Goal: Task Accomplishment & Management: Use online tool/utility

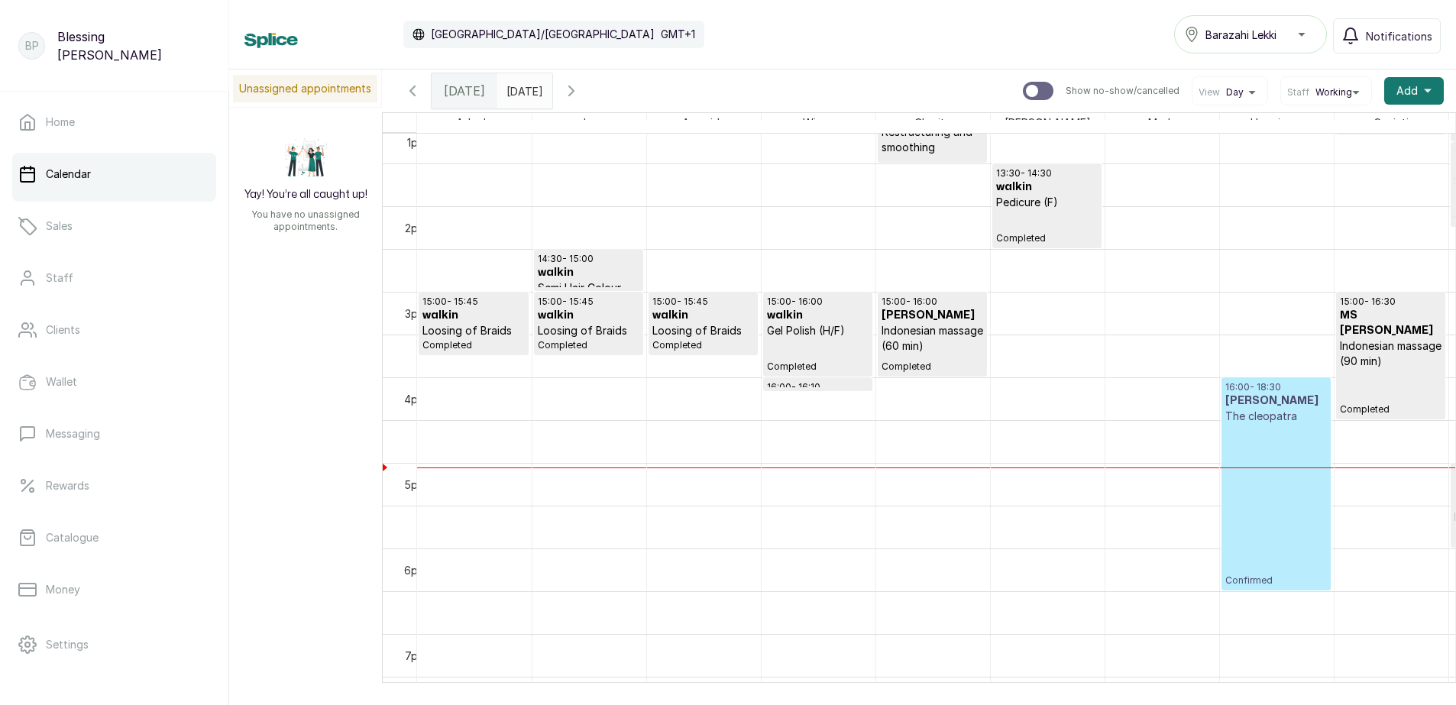
click at [1429, 682] on div at bounding box center [936, 682] width 1038 height 0
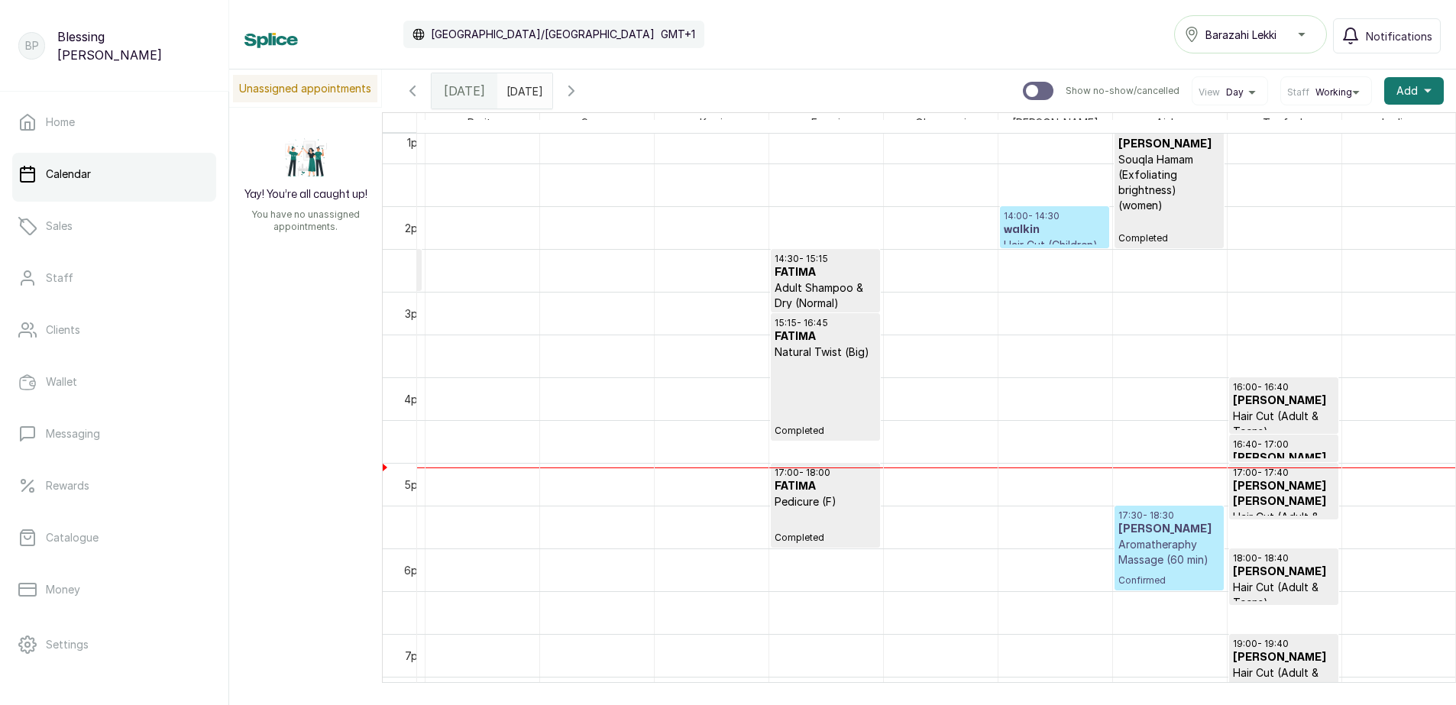
click at [1063, 236] on h3 "walkin" at bounding box center [1055, 229] width 102 height 15
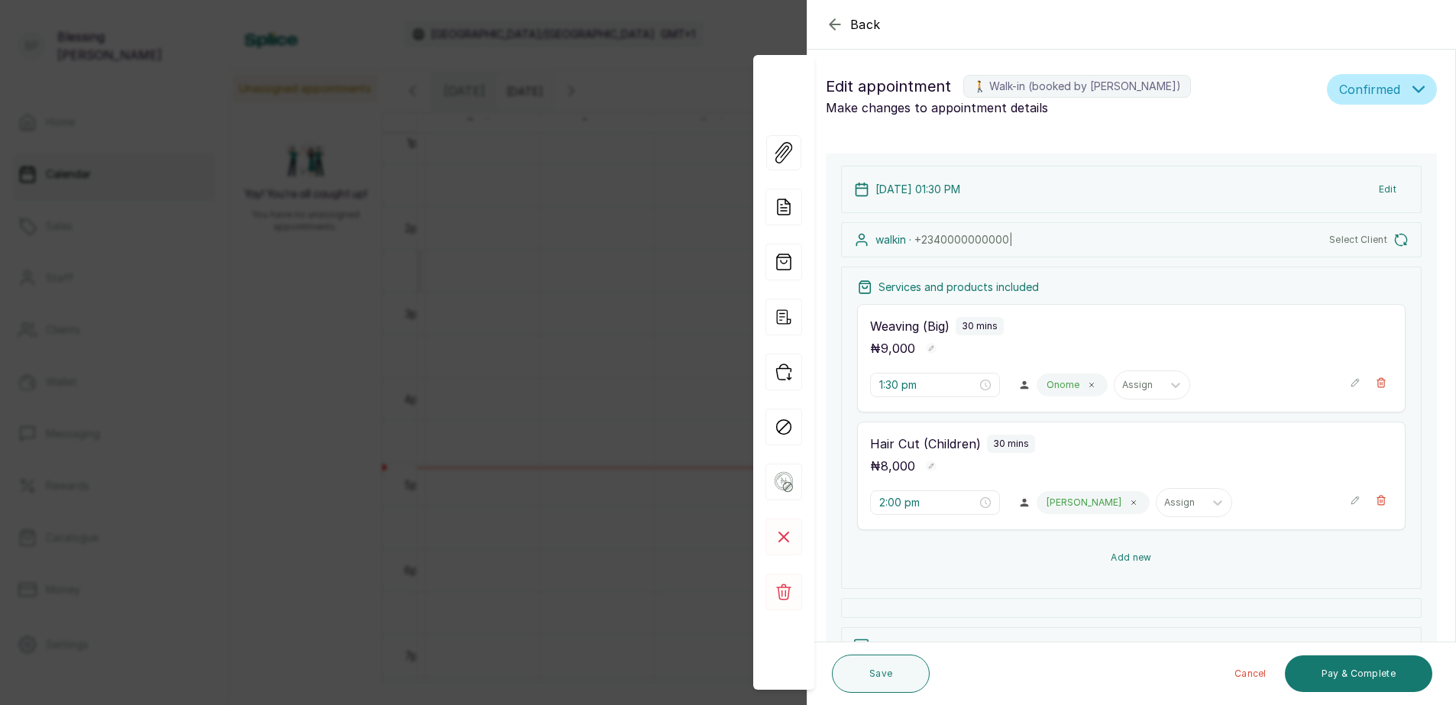
click at [1192, 565] on button "Add new" at bounding box center [1131, 557] width 548 height 37
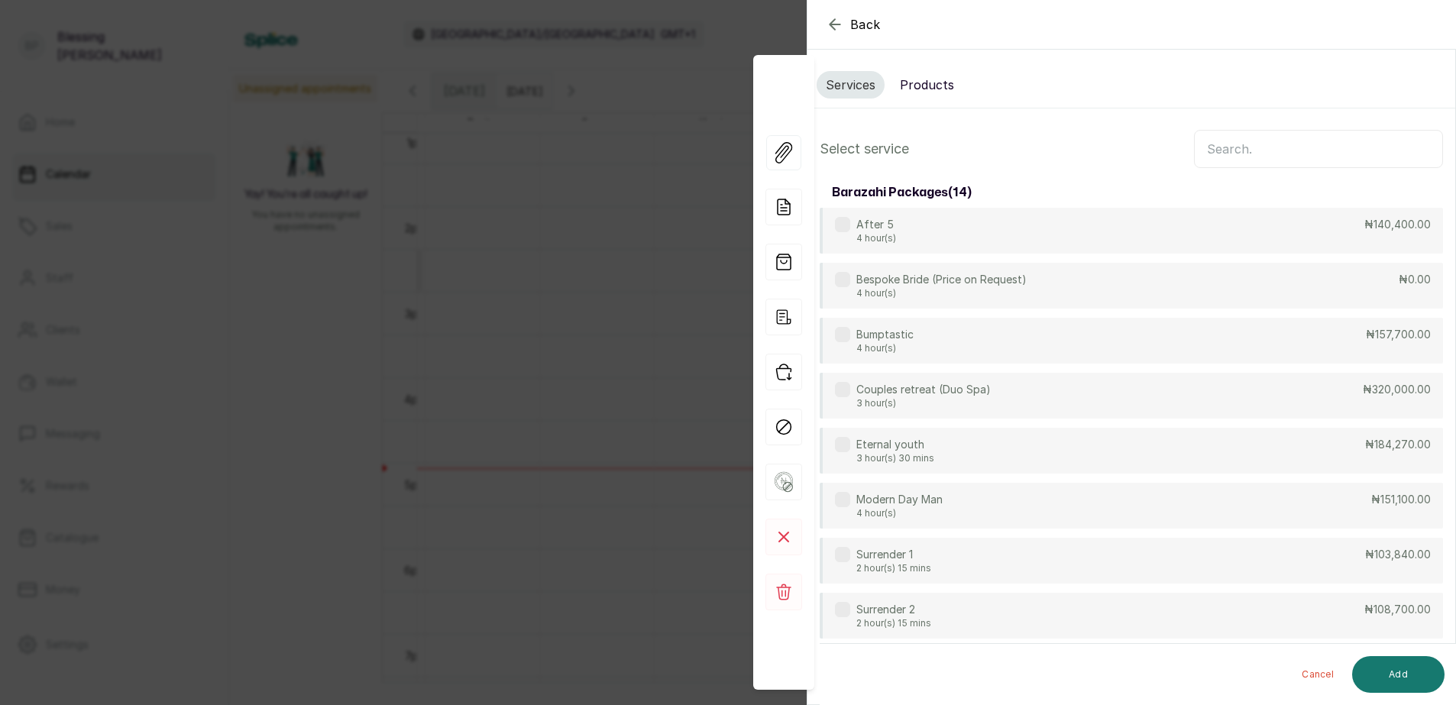
click at [1218, 148] on input "text" at bounding box center [1318, 149] width 249 height 38
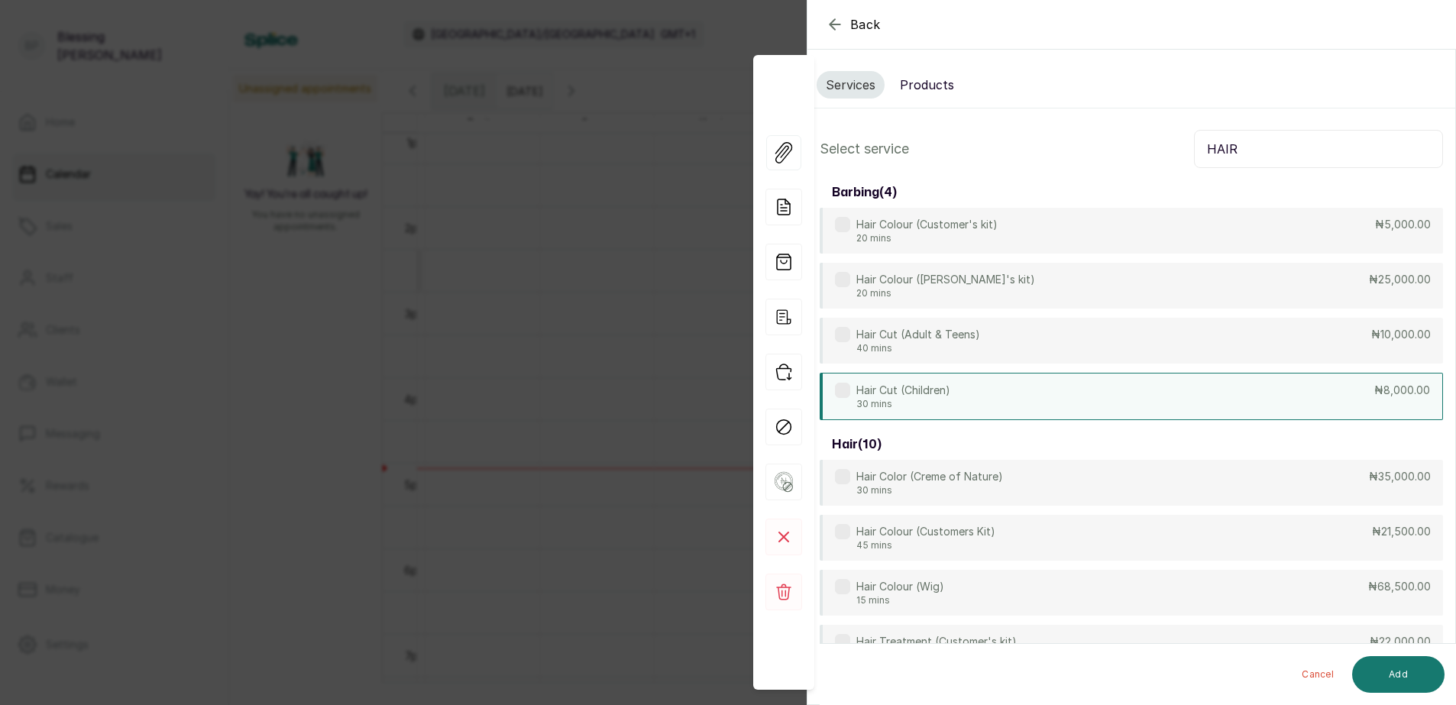
type input "HAIR"
click at [1337, 385] on div "Hair Cut (Children) 30 mins ₦8,000.00" at bounding box center [1131, 396] width 623 height 47
click at [1390, 668] on button "Add" at bounding box center [1398, 674] width 92 height 37
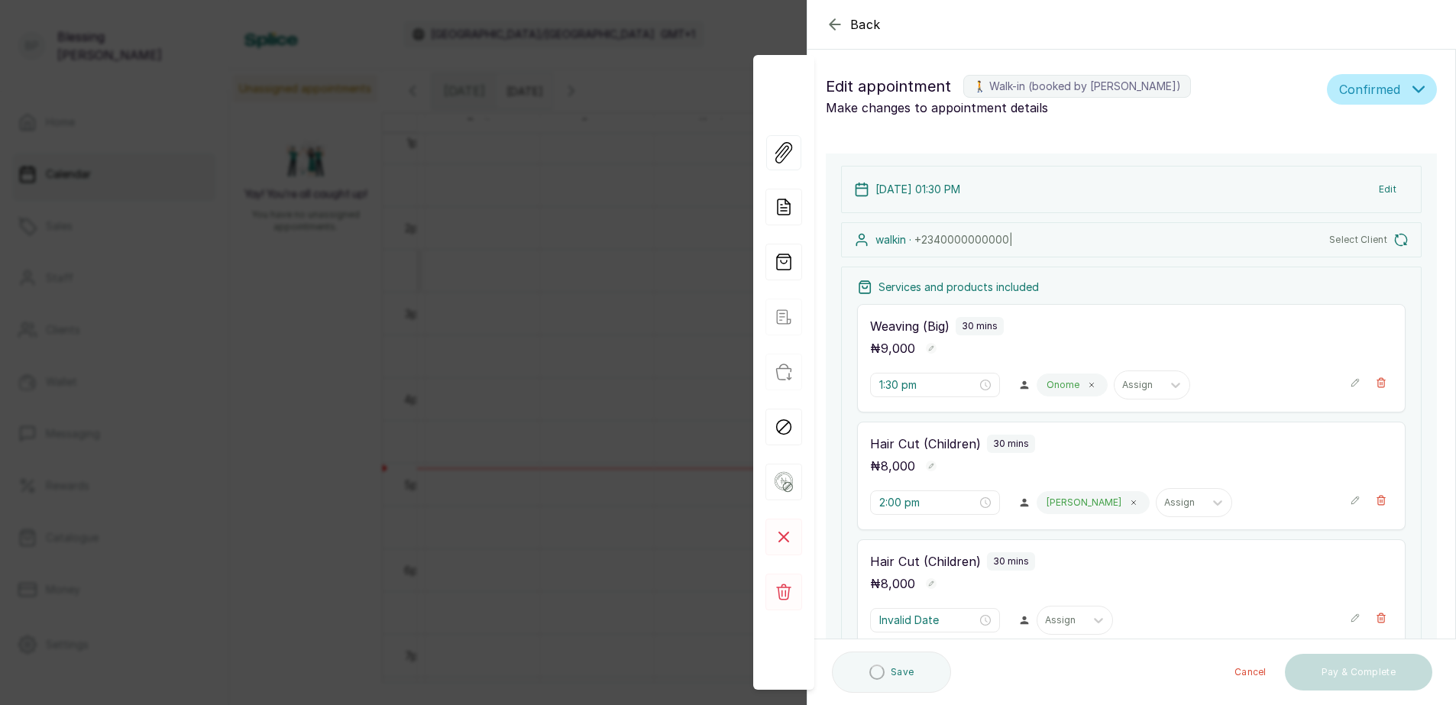
type input "2:30 pm"
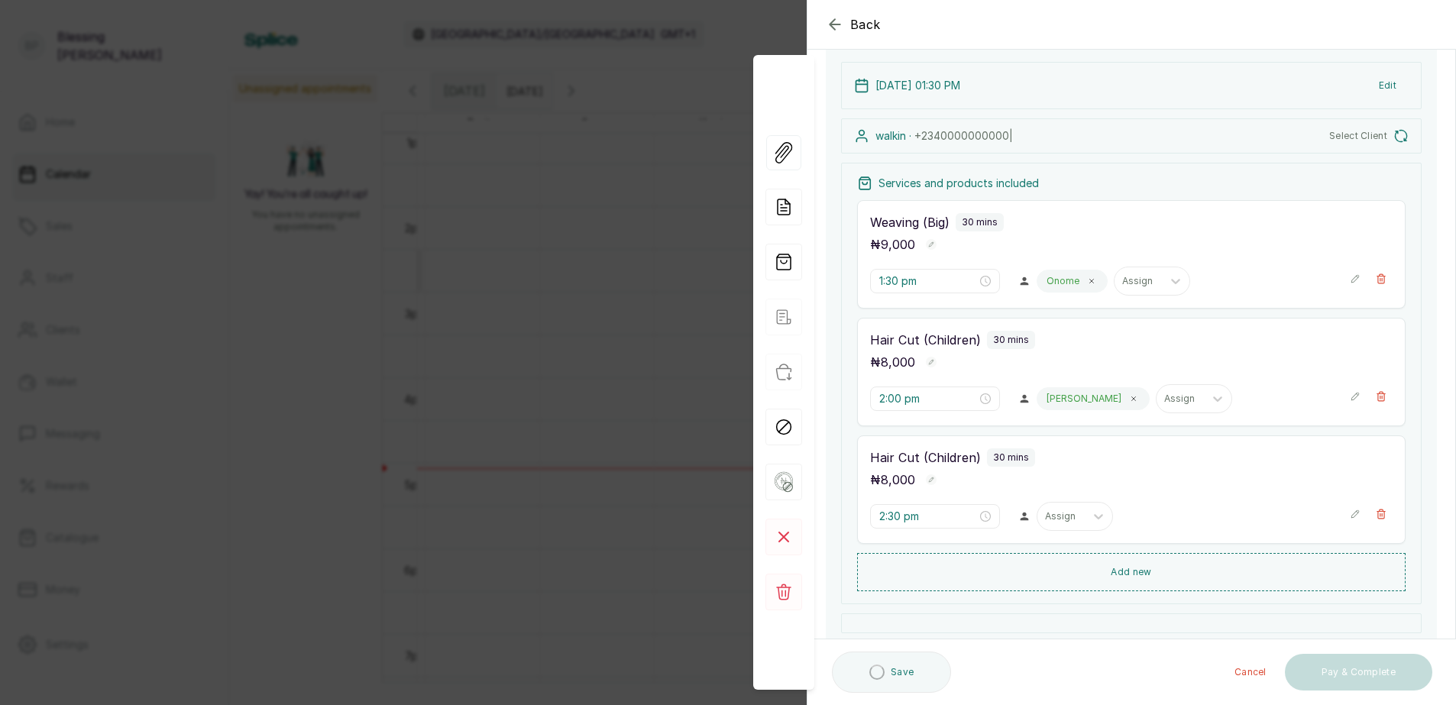
scroll to position [289, 0]
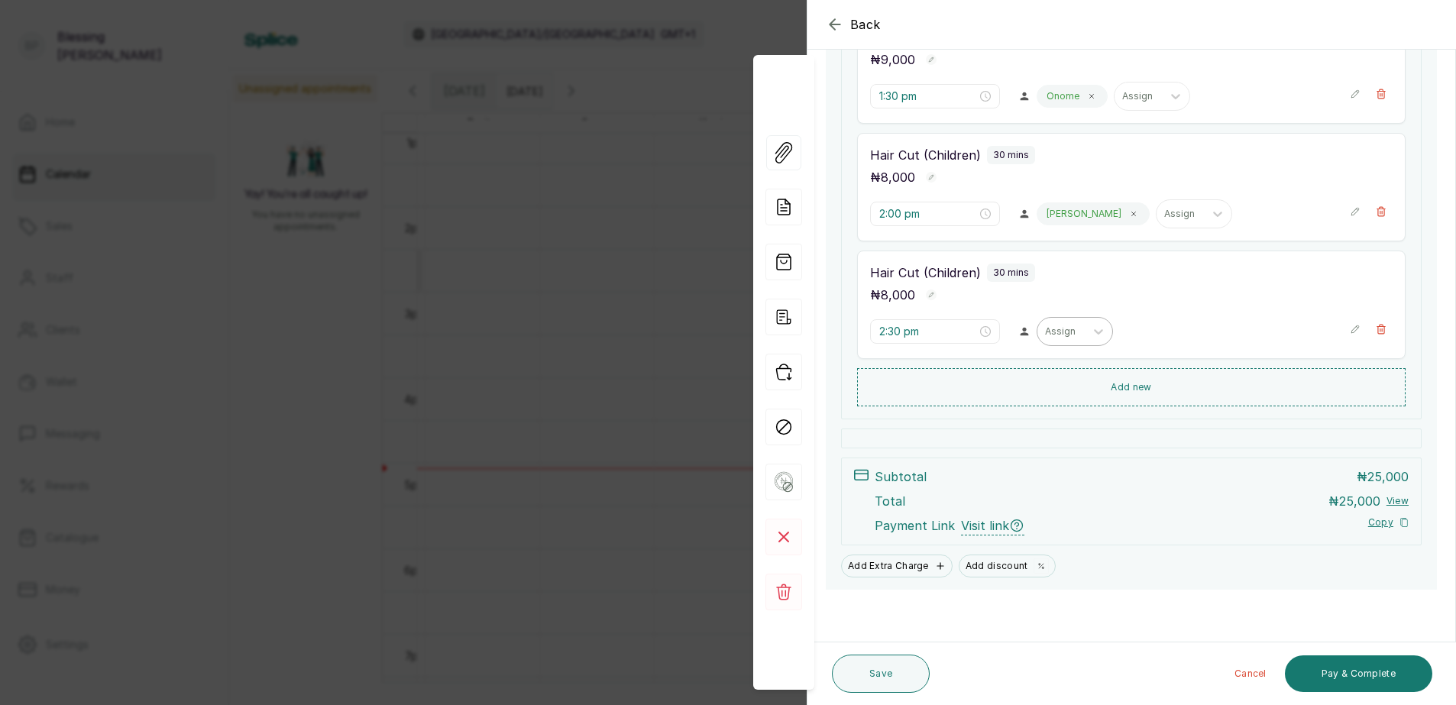
click at [1076, 332] on div "Assign" at bounding box center [1060, 332] width 47 height 20
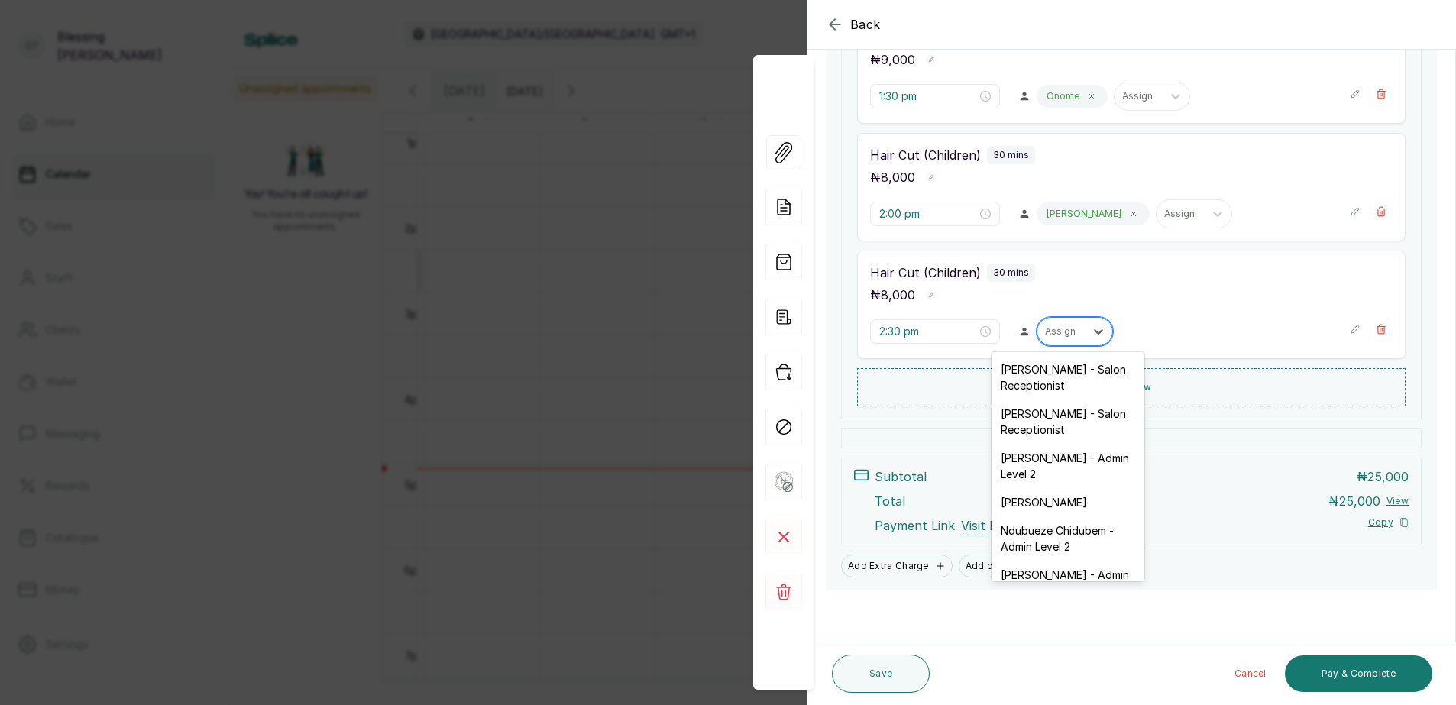
type input "T"
click at [1060, 532] on div "Taofeek Akanbi - Senior Barber" at bounding box center [1068, 538] width 153 height 44
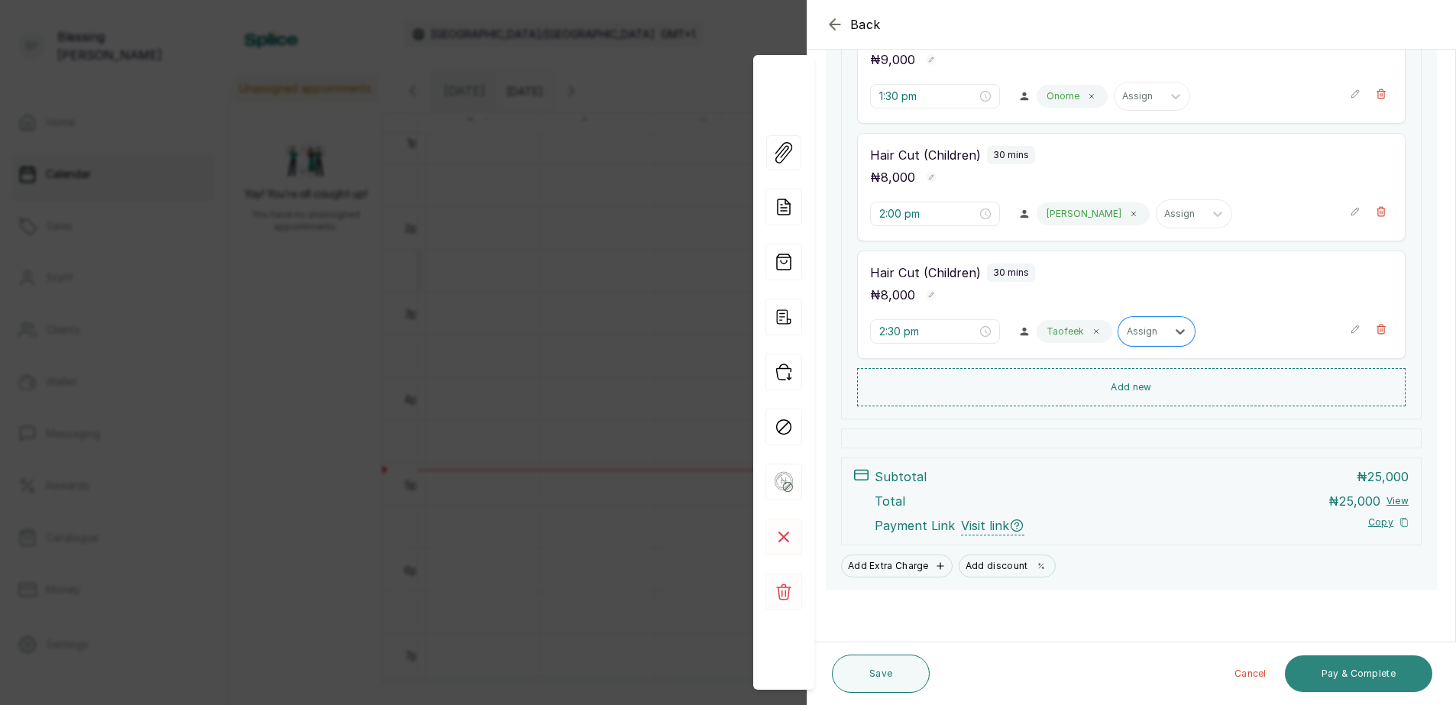
click at [1341, 674] on button "Pay & Complete" at bounding box center [1358, 673] width 147 height 37
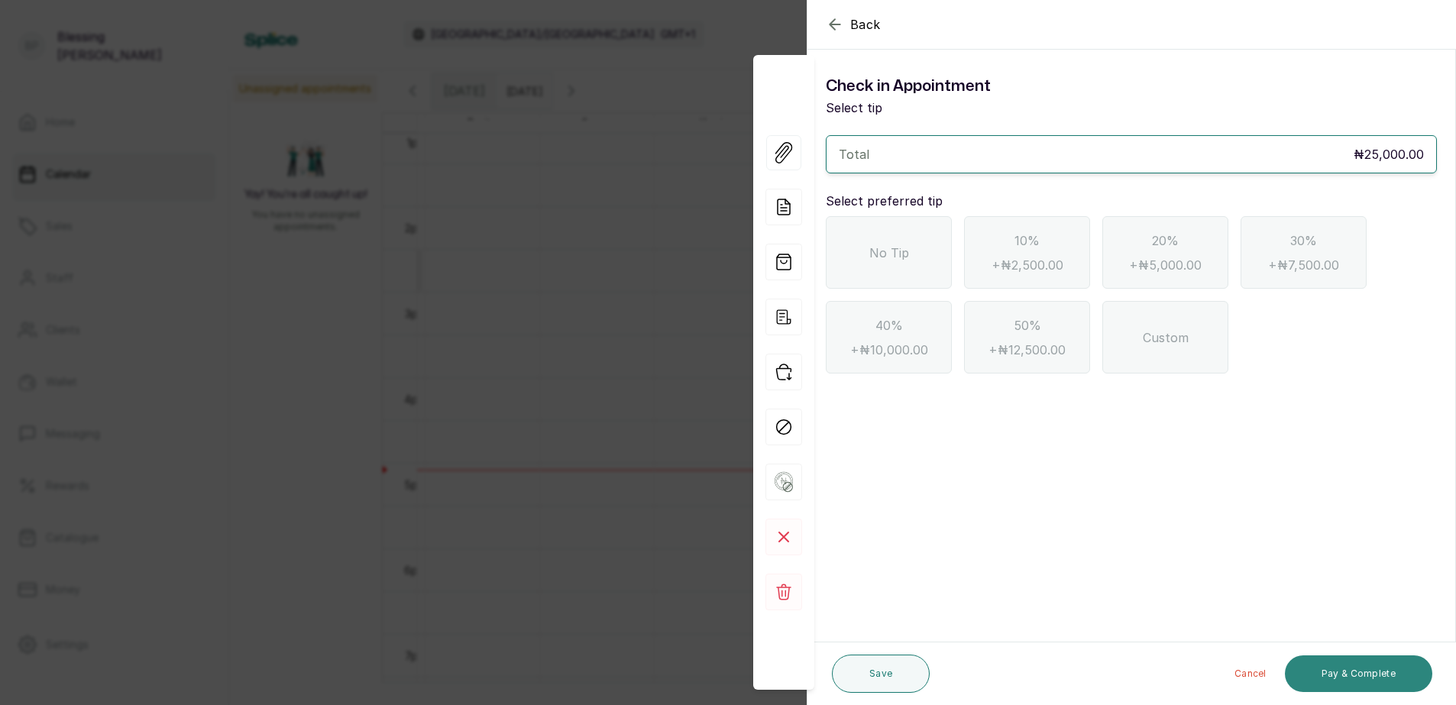
scroll to position [0, 0]
click at [890, 268] on div "No Tip" at bounding box center [889, 252] width 126 height 73
click at [1330, 680] on button "Pay & Complete" at bounding box center [1358, 673] width 147 height 37
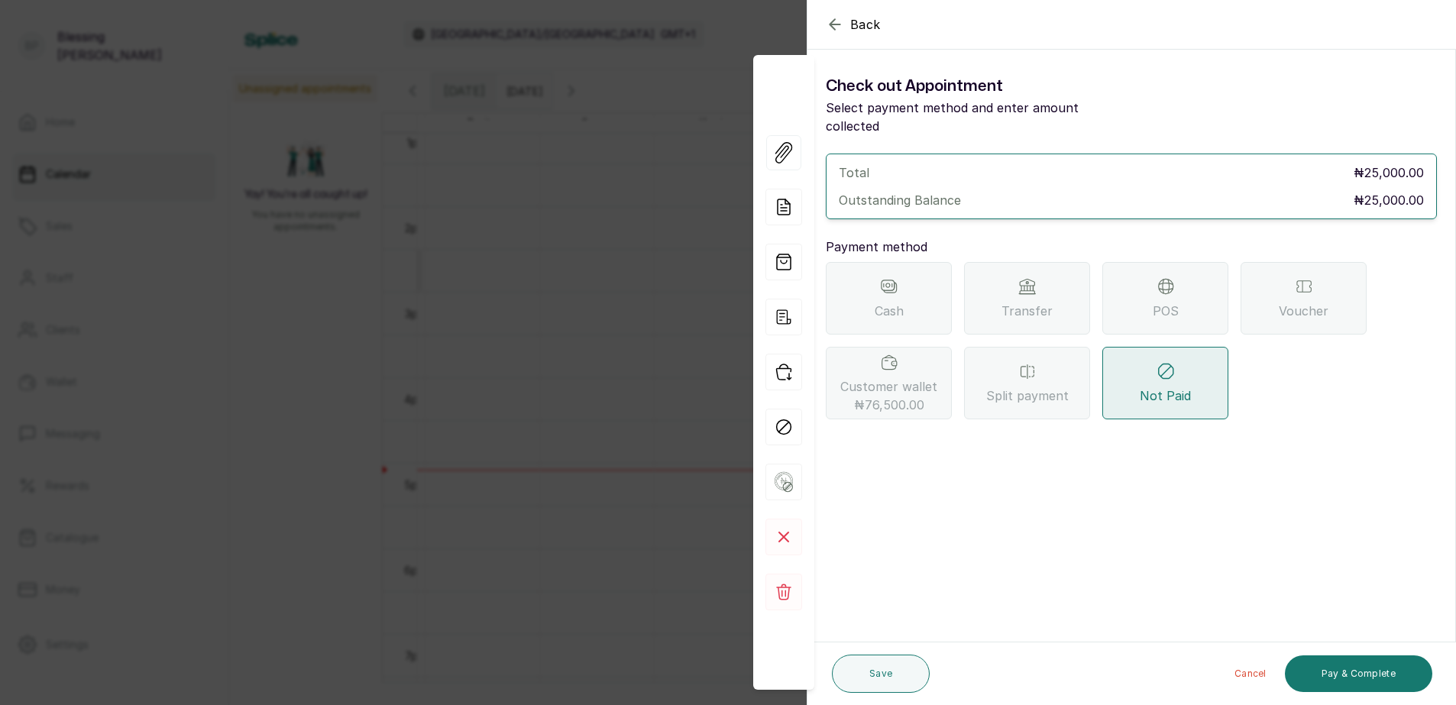
click at [1192, 282] on div "POS" at bounding box center [1165, 298] width 126 height 73
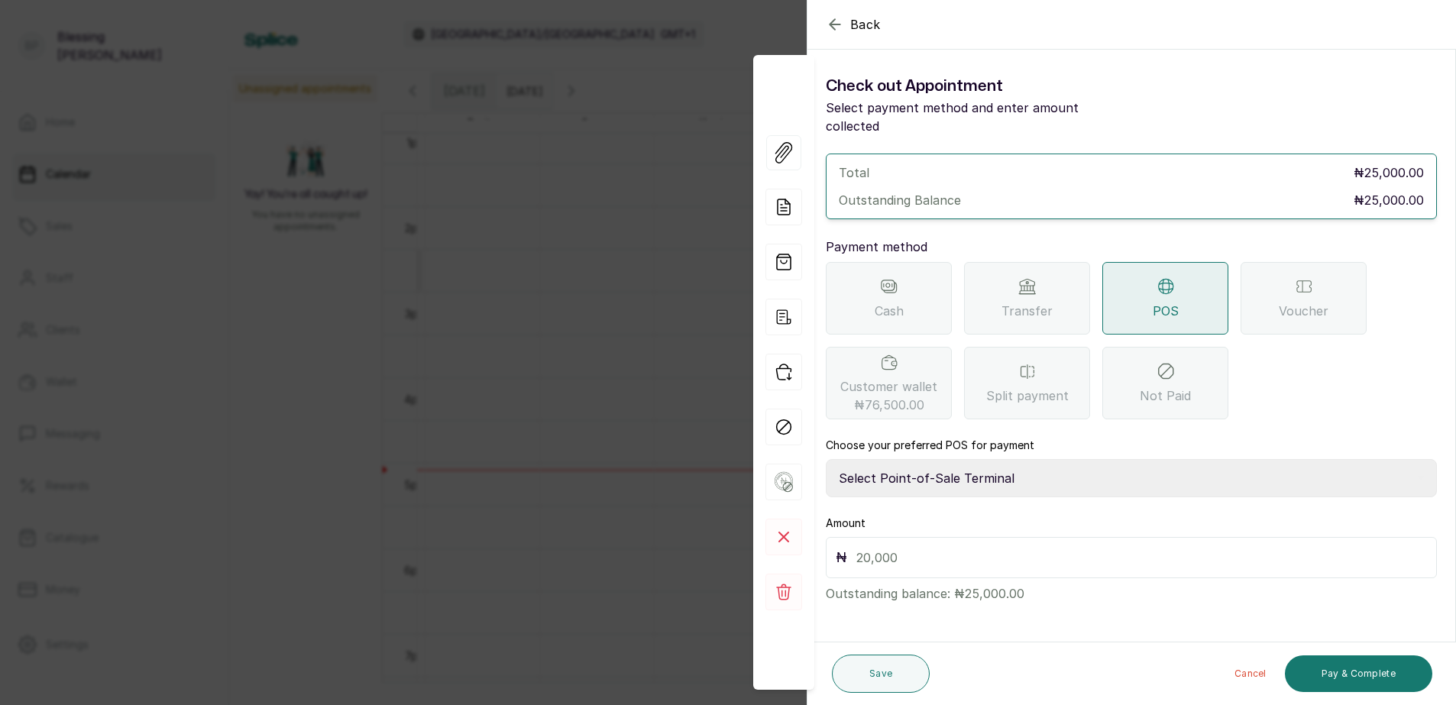
click at [964, 463] on select "Select Point-of-Sale Terminal Paystack POS Paystack-Titan Access POS Access Ban…" at bounding box center [1131, 478] width 611 height 38
click at [826, 459] on select "Select Point-of-Sale Terminal Paystack POS Paystack-Titan Access POS Access Ban…" at bounding box center [1131, 478] width 611 height 38
click at [962, 462] on select "Select Point-of-Sale Terminal Paystack POS Paystack-Titan Access POS Access Ban…" at bounding box center [1131, 478] width 611 height 38
select select "167b6f8a-d5d1-4786-a93b-04c747e16f1a"
click at [826, 459] on select "Select Point-of-Sale Terminal Paystack POS Paystack-Titan Access POS Access Ban…" at bounding box center [1131, 478] width 611 height 38
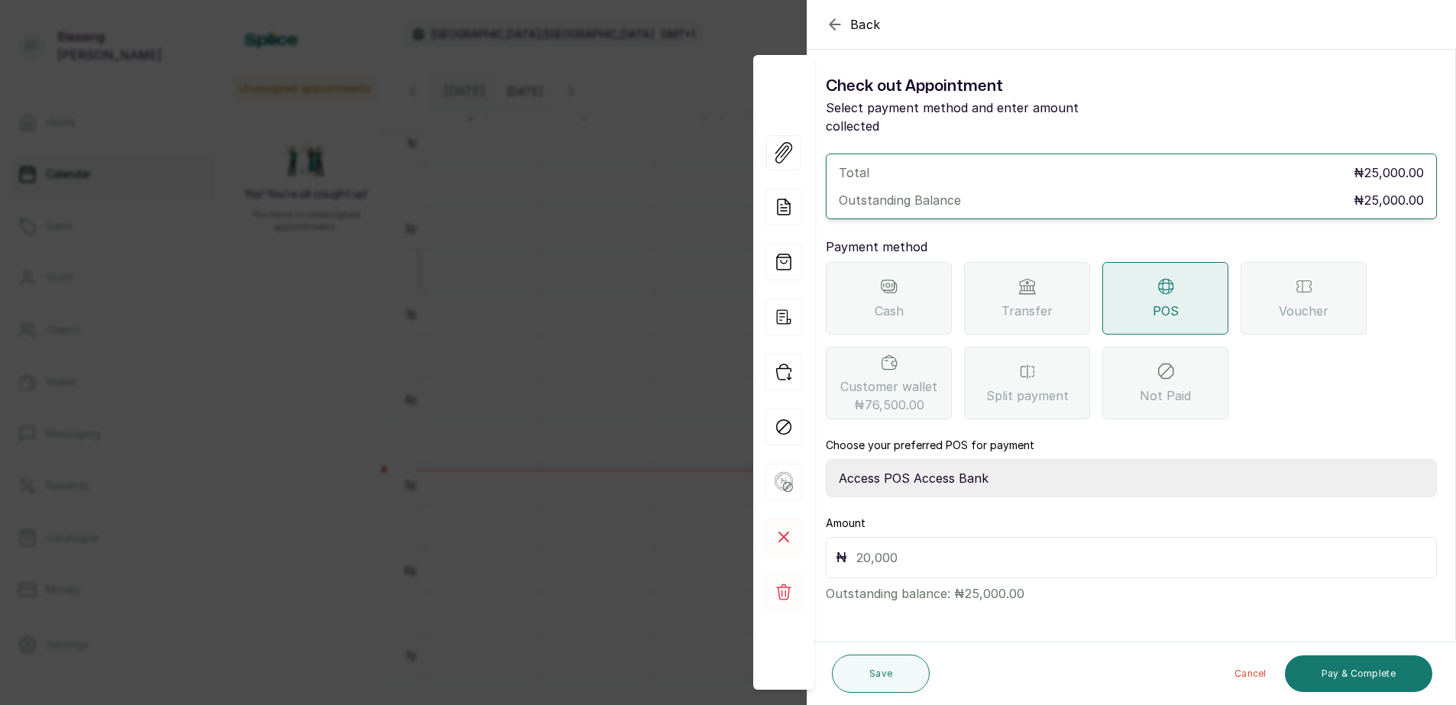
click at [863, 547] on input "text" at bounding box center [1141, 557] width 571 height 21
type input "25,000"
click at [1342, 678] on button "Pay & Complete" at bounding box center [1358, 673] width 147 height 37
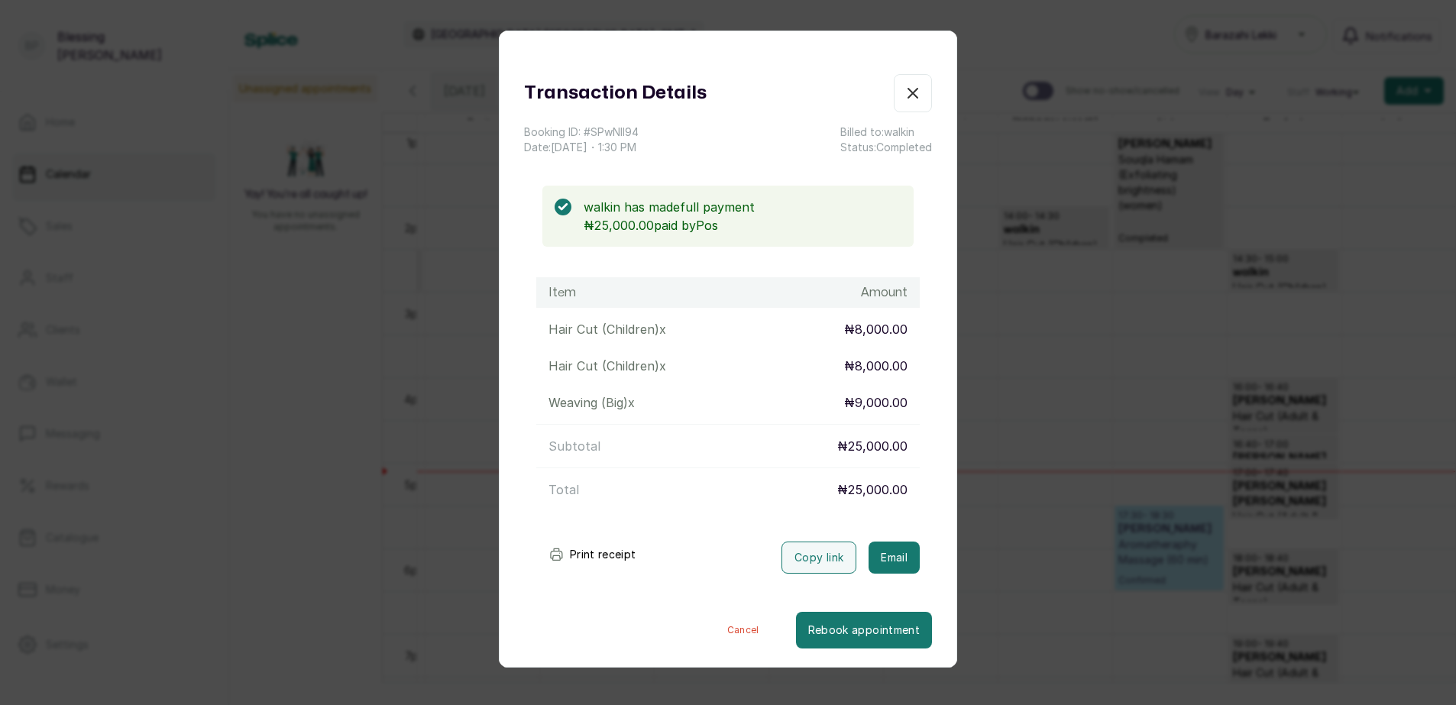
click at [595, 555] on button "Print receipt" at bounding box center [592, 554] width 112 height 31
click at [907, 101] on icon "button" at bounding box center [913, 93] width 18 height 18
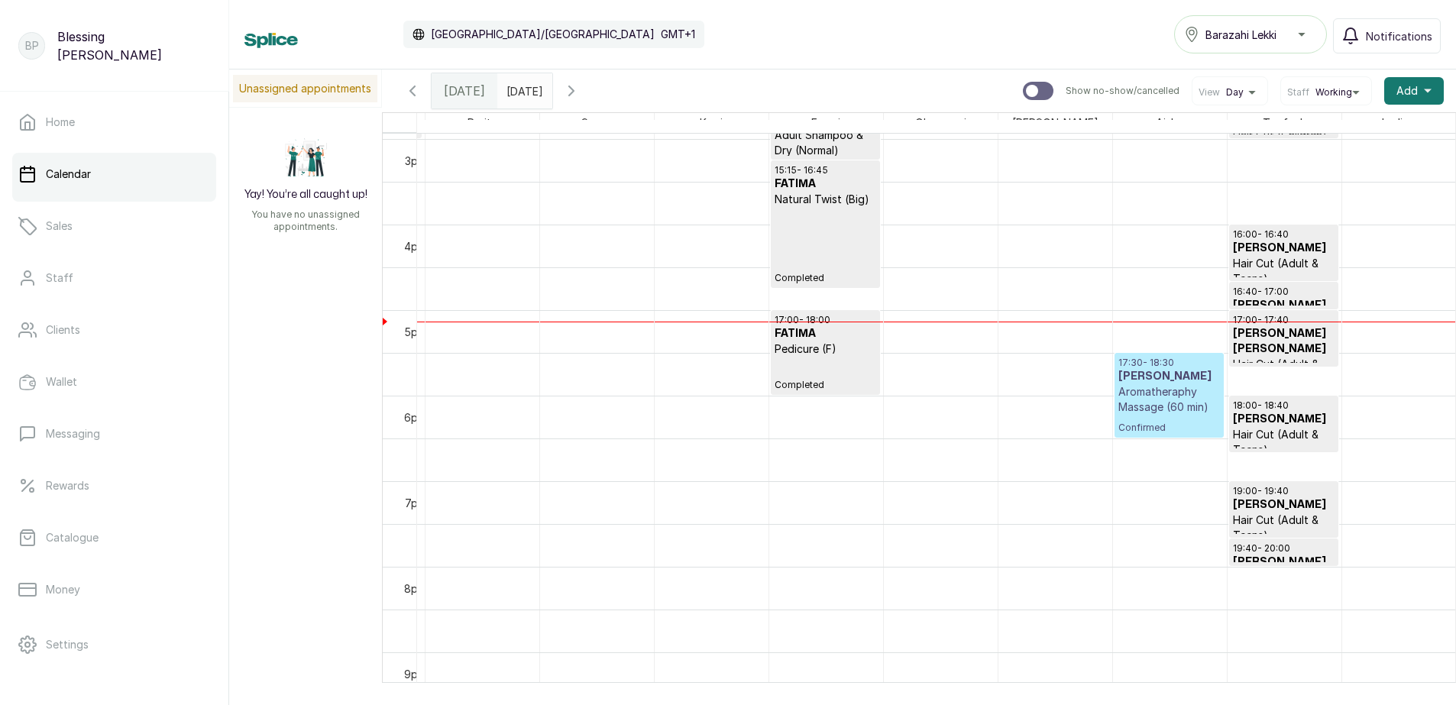
scroll to position [1278, 0]
click at [120, 348] on link "Clients" at bounding box center [114, 330] width 204 height 43
